Goal: Task Accomplishment & Management: Use online tool/utility

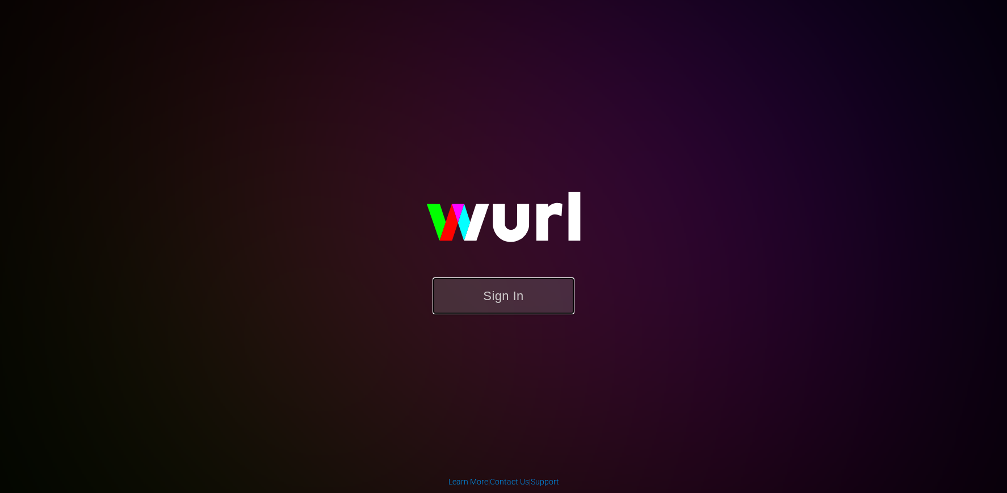
click at [524, 306] on button "Sign In" at bounding box center [504, 296] width 142 height 37
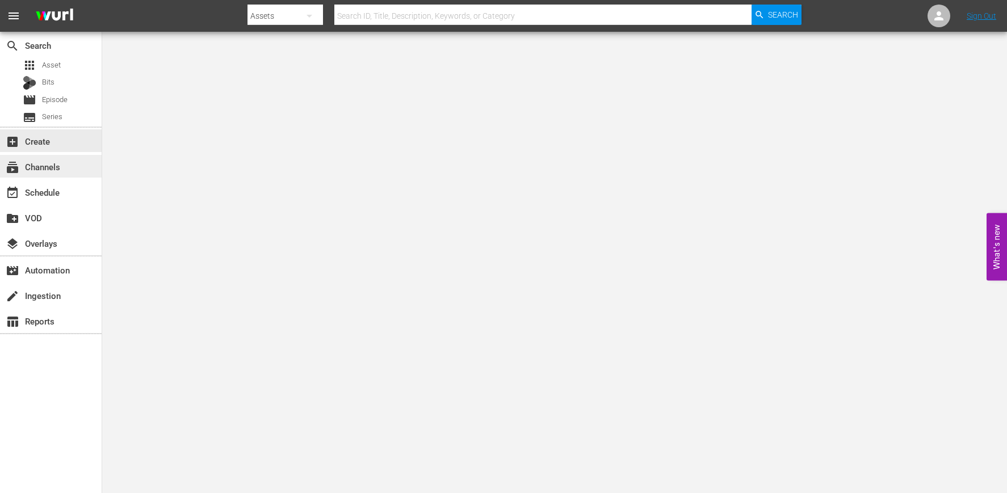
click at [64, 166] on div "subscriptions Channels" at bounding box center [51, 166] width 102 height 23
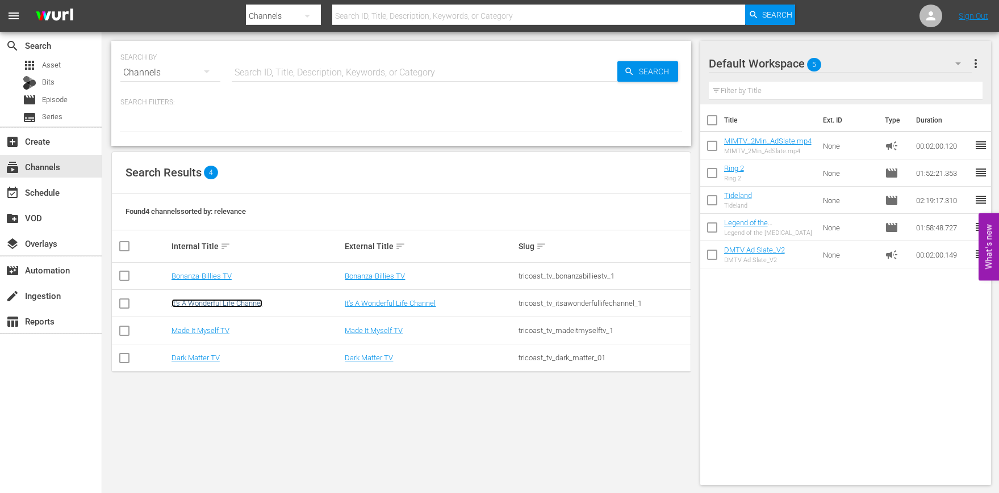
click at [252, 304] on link "It's A Wonderful Life Channel" at bounding box center [216, 303] width 91 height 9
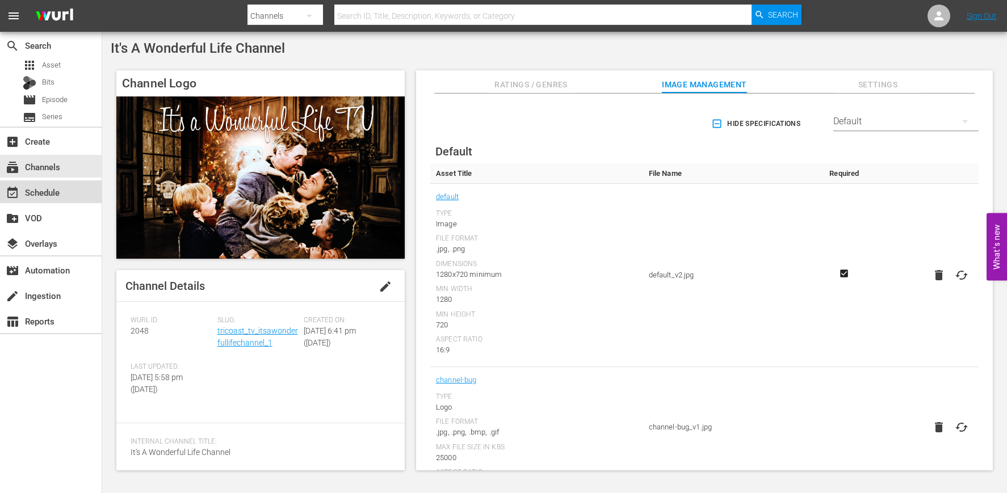
click at [66, 193] on div "event_available Schedule" at bounding box center [51, 192] width 102 height 23
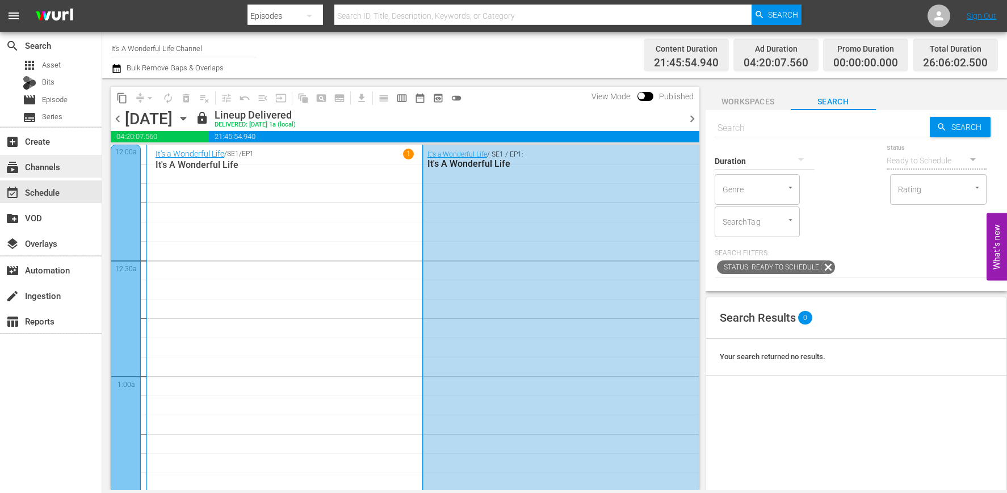
click at [52, 166] on div "subscriptions Channels" at bounding box center [32, 165] width 64 height 10
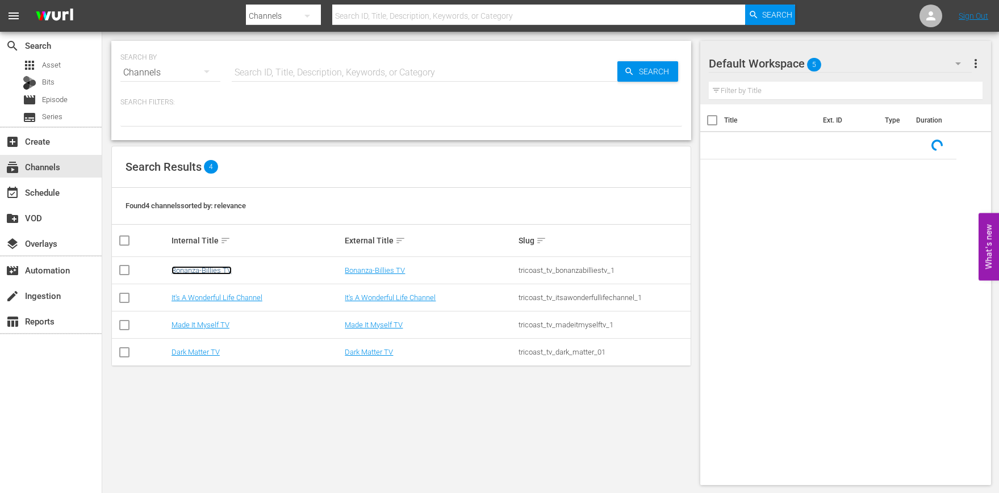
click at [214, 271] on link "Bonanza-Billies TV" at bounding box center [201, 270] width 60 height 9
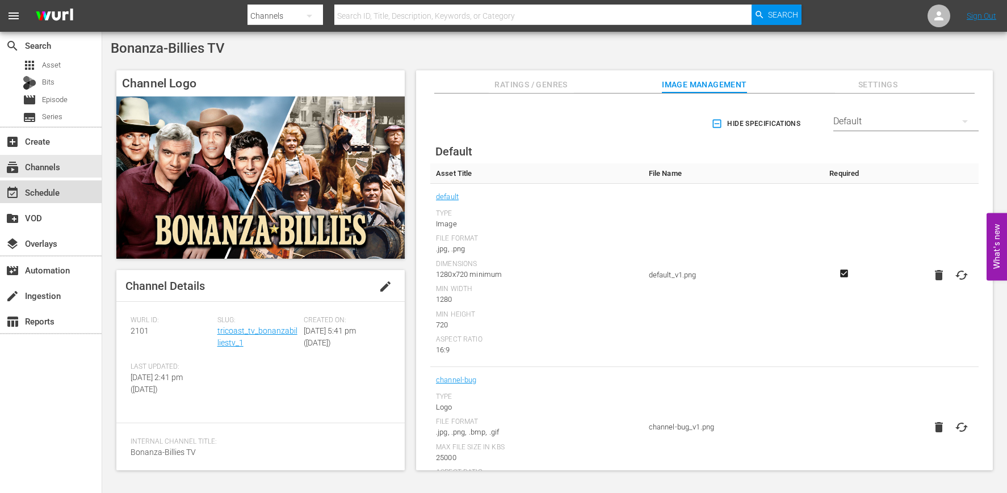
click at [59, 196] on div "event_available Schedule" at bounding box center [32, 191] width 64 height 10
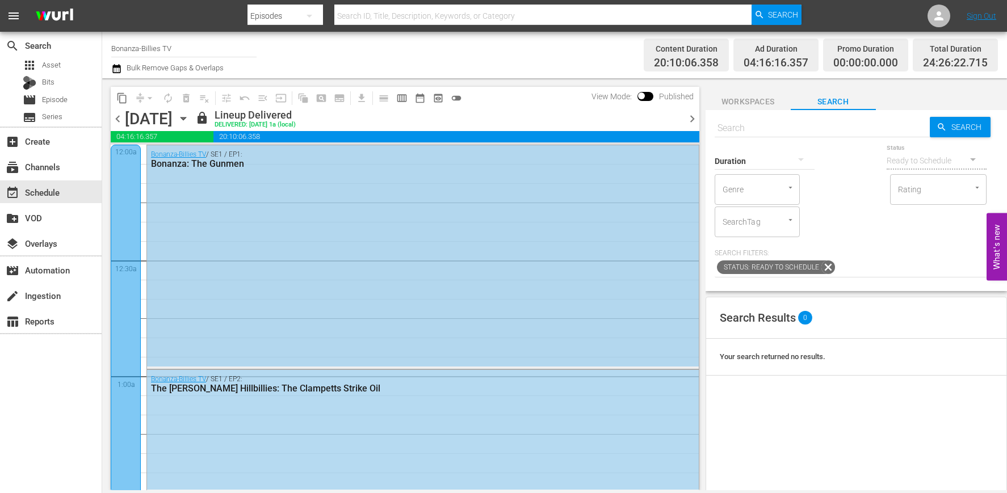
click at [311, 233] on div "Bonanza-[PERSON_NAME] TV / SE1 / EP1: Bonanza: The Gunmen" at bounding box center [423, 255] width 552 height 221
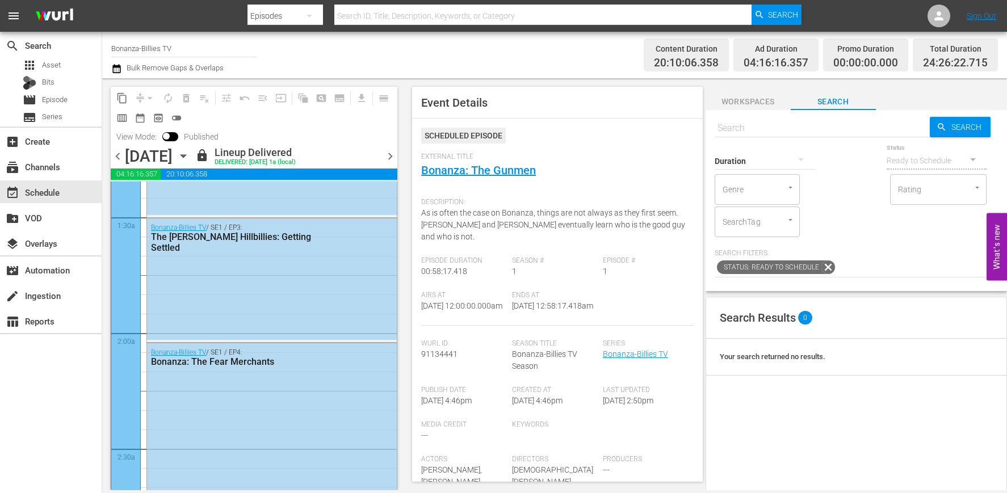
scroll to position [436, 0]
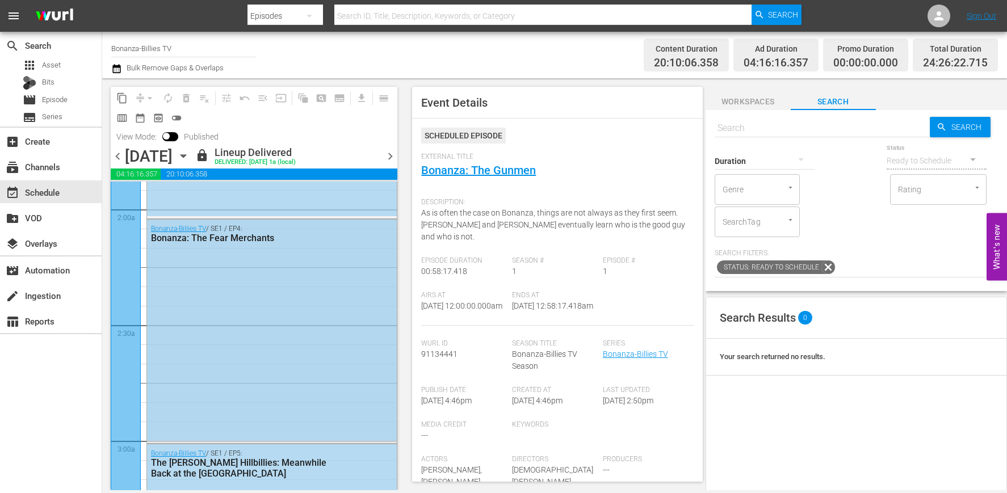
click at [321, 324] on div "Bonanza-Billies TV / SE1 / EP4: Bonanza: The Fear Merchants" at bounding box center [272, 331] width 250 height 222
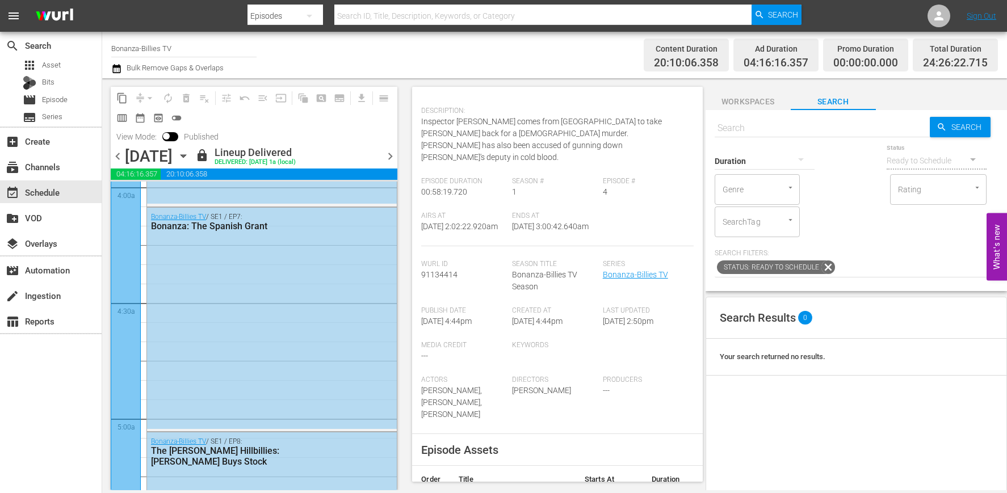
scroll to position [935, 0]
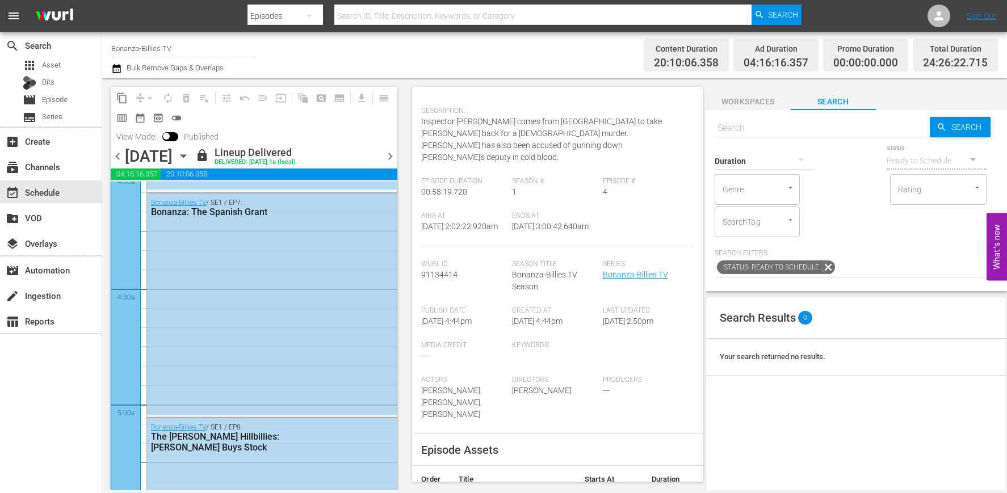
click at [359, 308] on div "Bonanza-[PERSON_NAME] TV / SE1 / EP7: Bonanza: The Spanish Grant" at bounding box center [272, 305] width 250 height 222
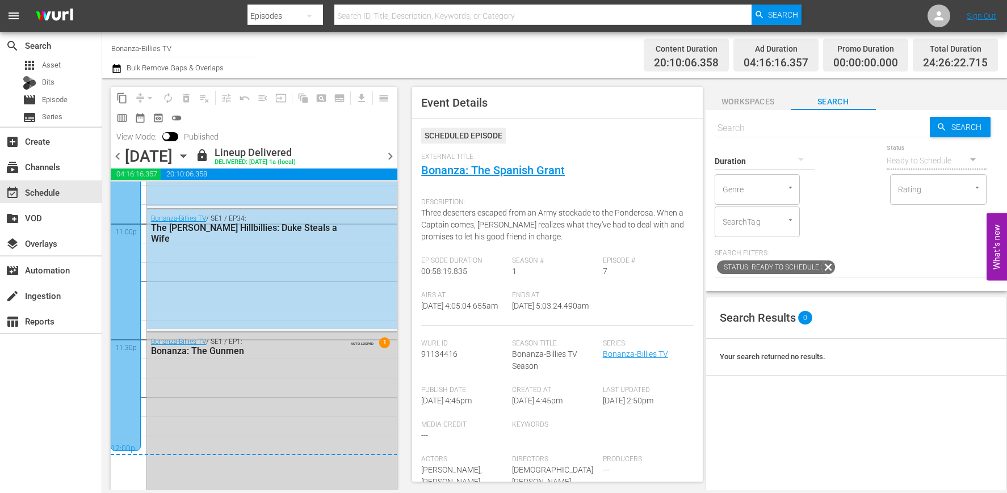
scroll to position [5353, 0]
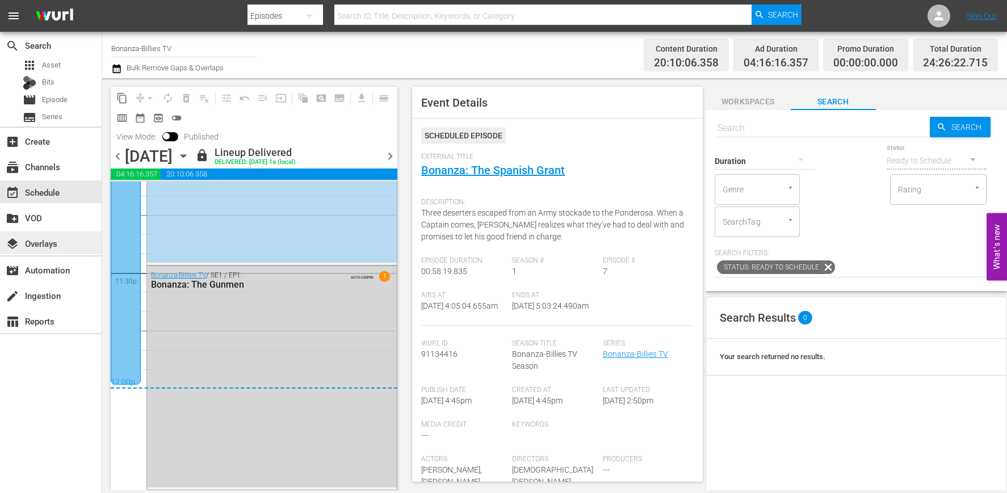
click at [55, 245] on div "layers Overlays" at bounding box center [32, 242] width 64 height 10
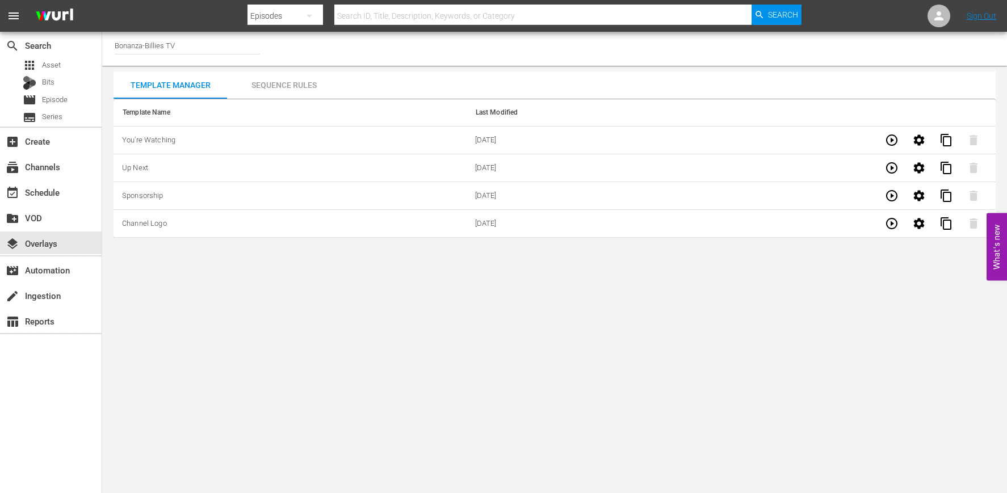
click at [9, 16] on span "menu" at bounding box center [14, 16] width 14 height 14
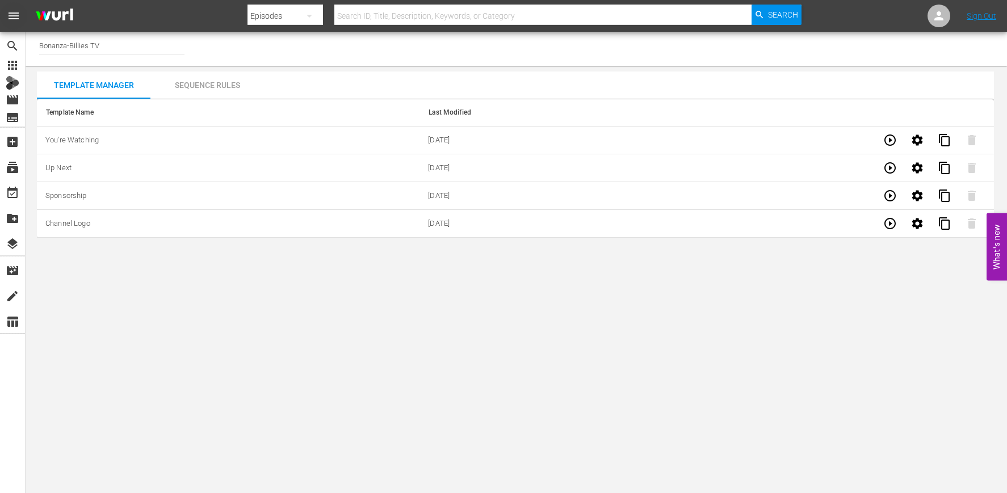
click at [9, 16] on span "menu" at bounding box center [14, 16] width 14 height 14
